Goal: Find specific page/section: Find specific page/section

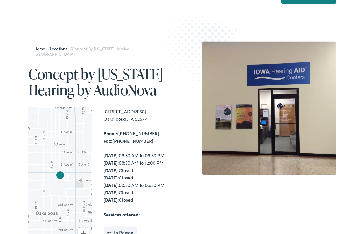
scroll to position [40, 0]
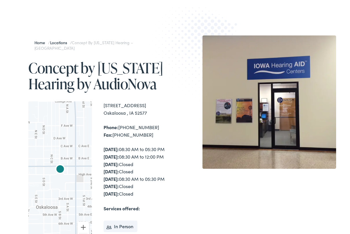
click at [118, 190] on div "200 High Avenue West, Suite 2 Oskaloosa , IA 52577 Phone: 641-673-0911 Fax: 563…" at bounding box center [139, 177] width 71 height 151
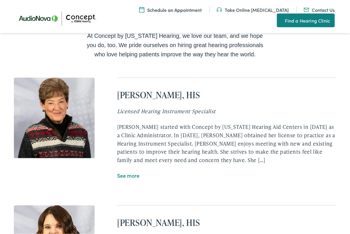
scroll to position [1050, 0]
click at [133, 172] on link "See more" at bounding box center [128, 175] width 22 height 7
click at [131, 172] on link "See more" at bounding box center [128, 175] width 22 height 7
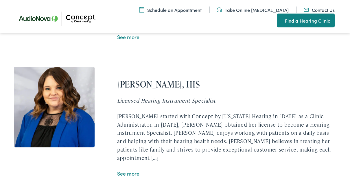
scroll to position [1189, 0]
click at [125, 169] on link "See more" at bounding box center [128, 172] width 22 height 7
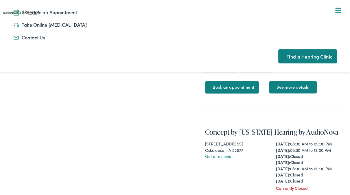
scroll to position [227, 0]
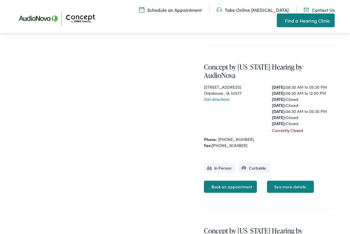
scroll to position [326, 0]
click at [290, 193] on link "See more details" at bounding box center [290, 187] width 47 height 12
